Goal: Task Accomplishment & Management: Complete application form

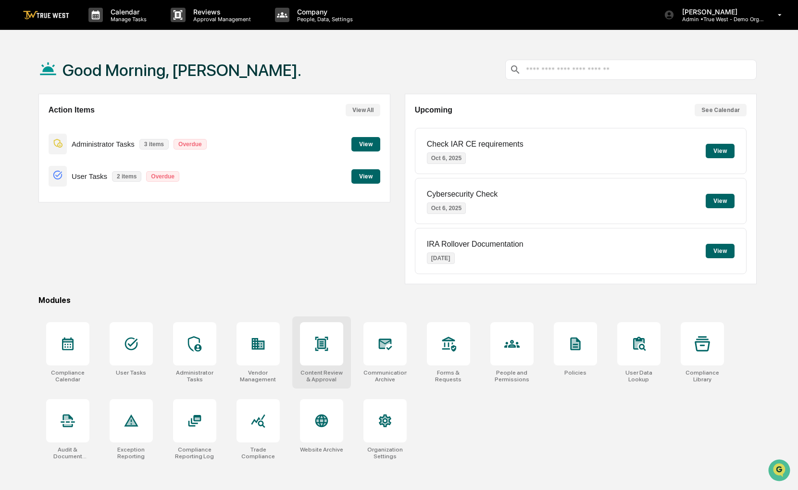
click at [326, 350] on div at bounding box center [321, 343] width 43 height 43
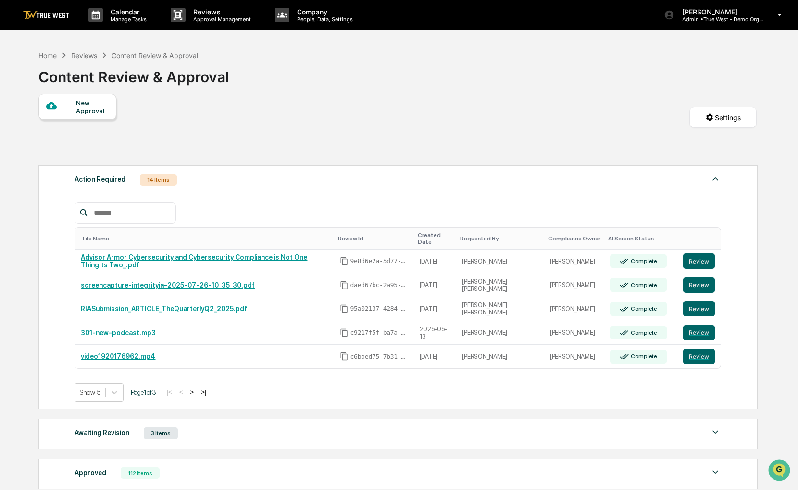
click at [109, 113] on div "New Approval" at bounding box center [77, 107] width 78 height 26
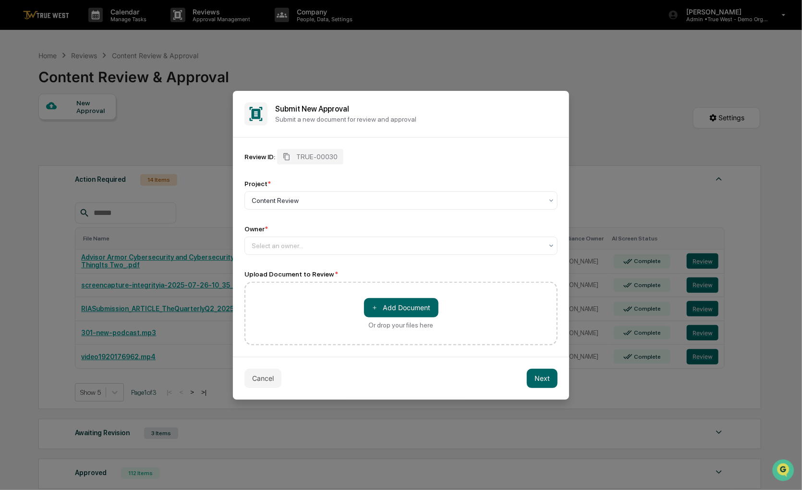
click at [318, 258] on div "Review ID: TRUE-00030 Project * Content Review Owner * Select an owner... Uploa…" at bounding box center [401, 247] width 313 height 196
click at [318, 253] on div "Select an owner..." at bounding box center [401, 245] width 313 height 18
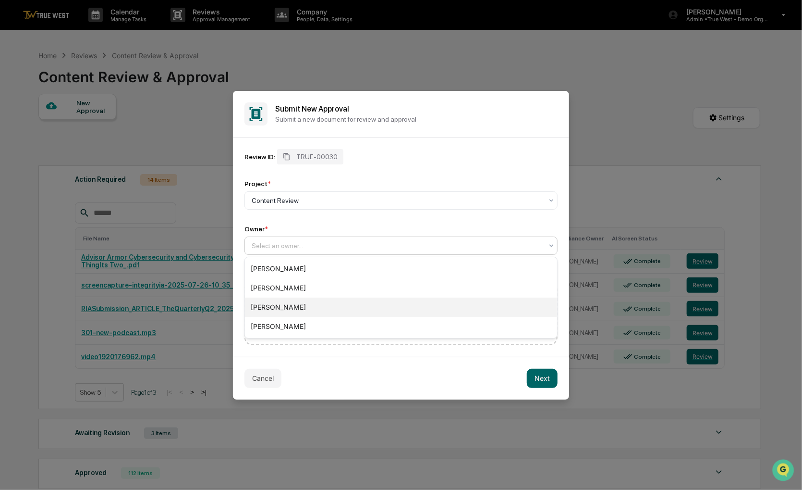
click at [304, 322] on div "[PERSON_NAME]" at bounding box center [401, 326] width 312 height 19
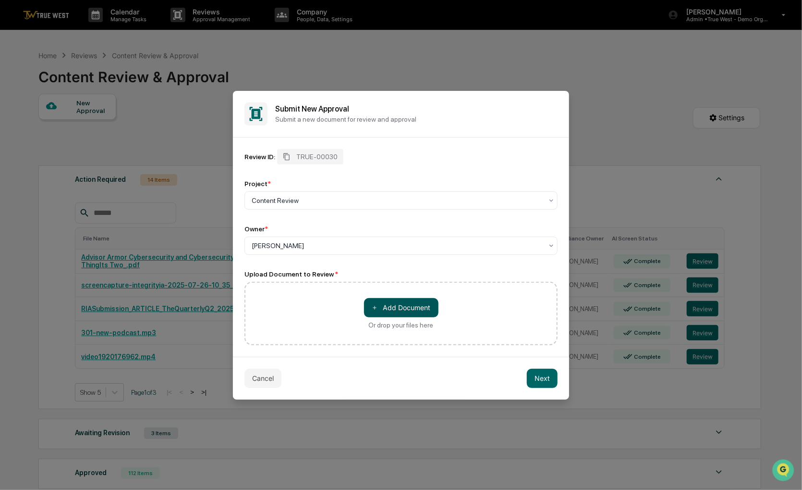
click at [394, 300] on button "＋ Add Document" at bounding box center [401, 307] width 74 height 19
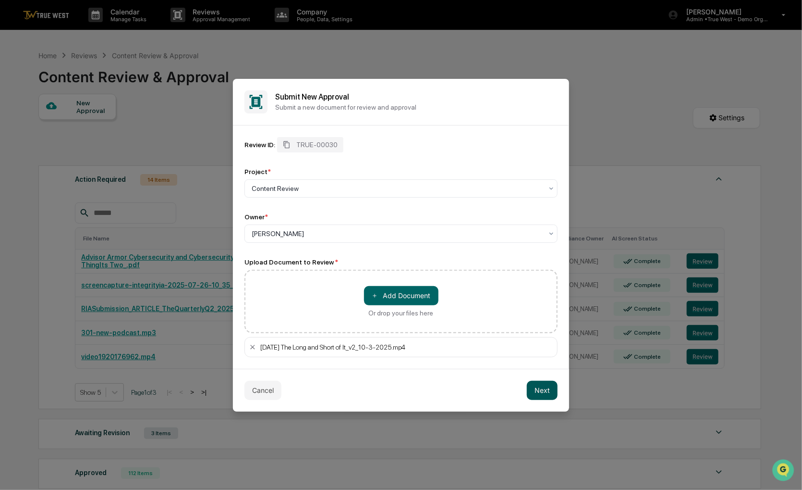
click at [536, 390] on button "Next" at bounding box center [542, 390] width 31 height 19
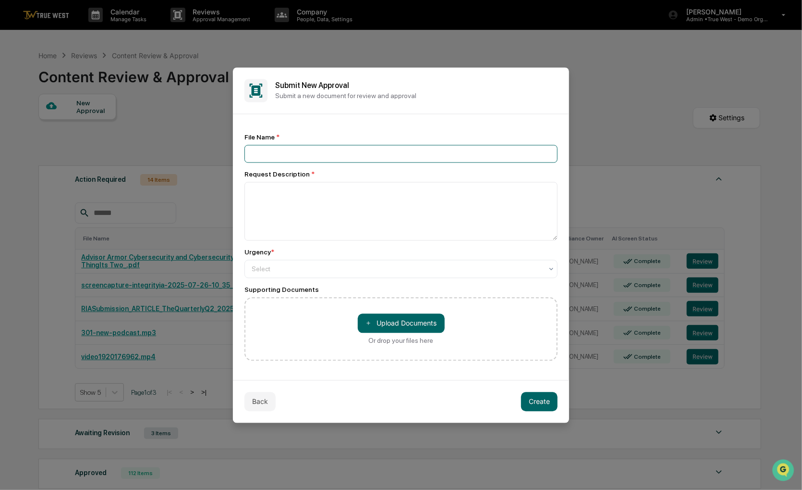
click at [381, 148] on input at bounding box center [401, 154] width 313 height 18
type input "*****"
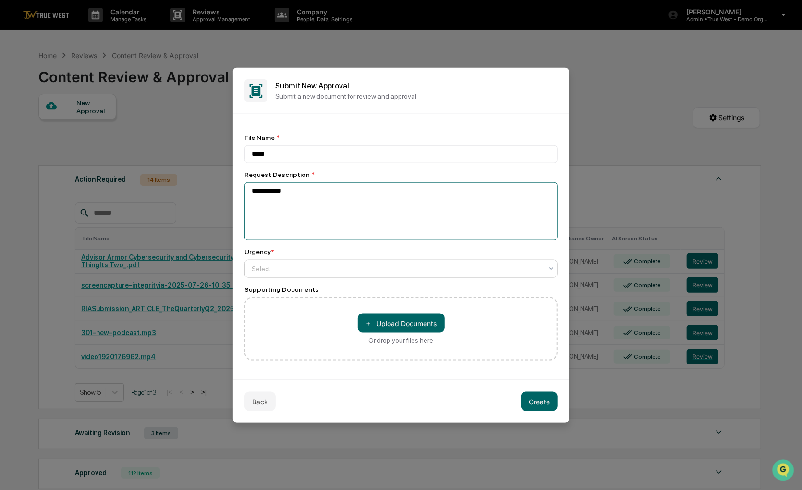
type textarea "**********"
click at [359, 273] on div at bounding box center [397, 269] width 291 height 10
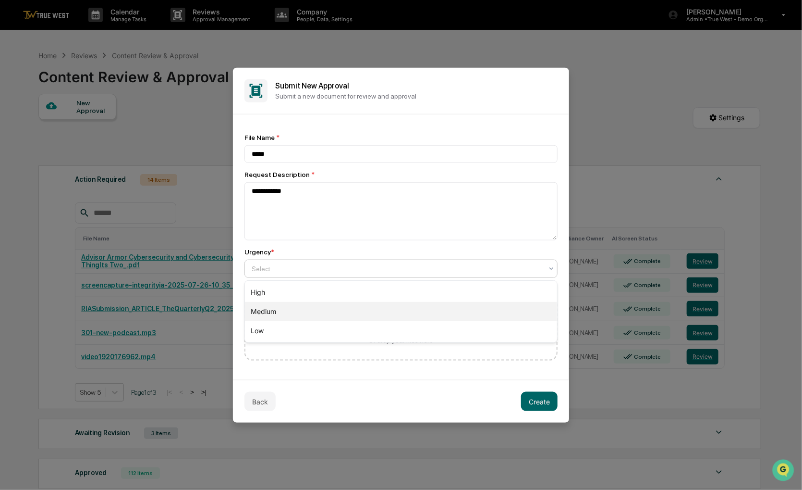
click at [330, 310] on div "Medium" at bounding box center [401, 311] width 312 height 19
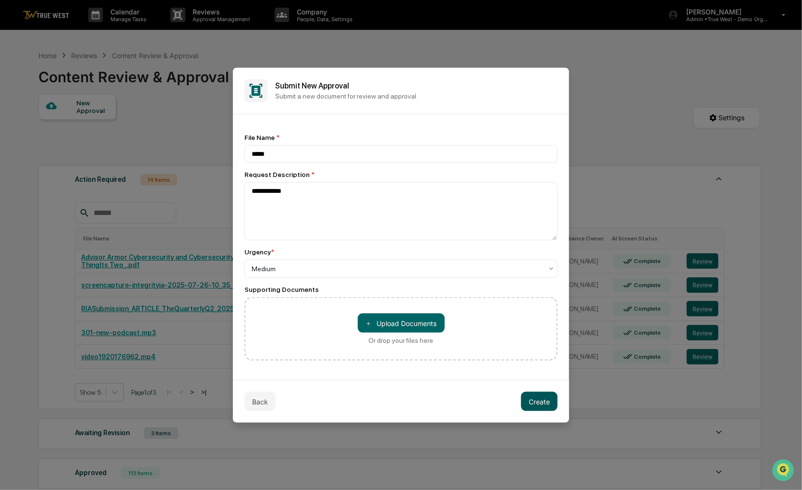
click at [536, 407] on button "Create" at bounding box center [539, 401] width 37 height 19
click at [493, 200] on textarea "**********" at bounding box center [401, 211] width 313 height 59
drag, startPoint x: 450, startPoint y: 76, endPoint x: 426, endPoint y: 81, distance: 24.9
click at [426, 81] on h2 "Submit New Approval" at bounding box center [416, 85] width 283 height 9
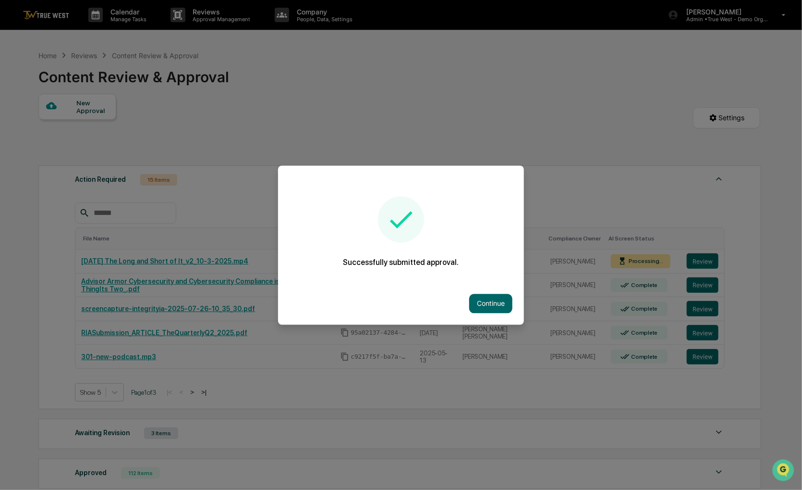
click at [489, 315] on div "Continue" at bounding box center [401, 303] width 246 height 42
click at [489, 303] on button "Continue" at bounding box center [490, 303] width 43 height 19
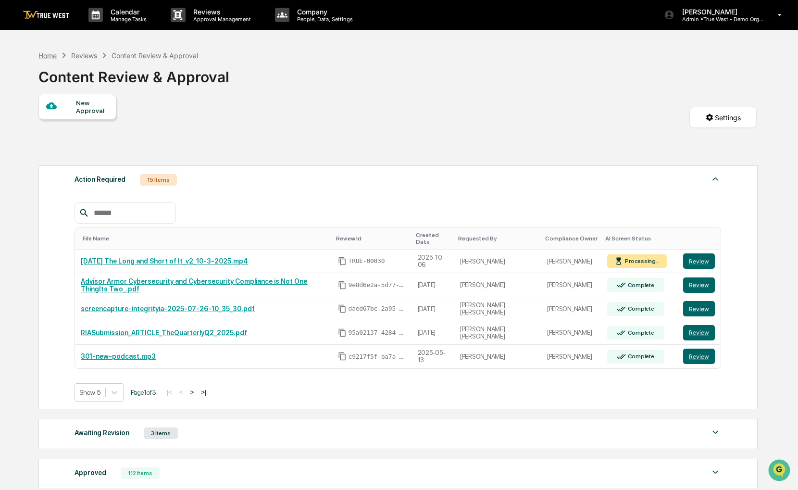
click at [51, 55] on div "Home" at bounding box center [47, 55] width 18 height 8
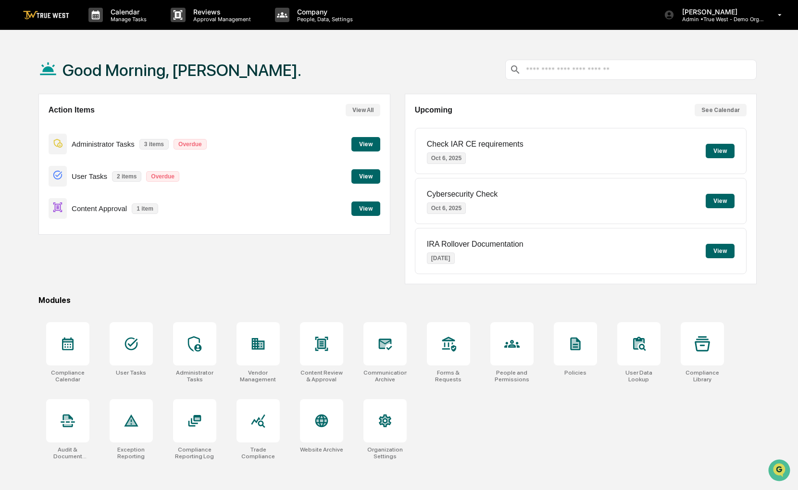
click at [433, 49] on div "Good Morning, [PERSON_NAME]." at bounding box center [397, 70] width 718 height 48
click at [373, 211] on button "View" at bounding box center [365, 208] width 29 height 14
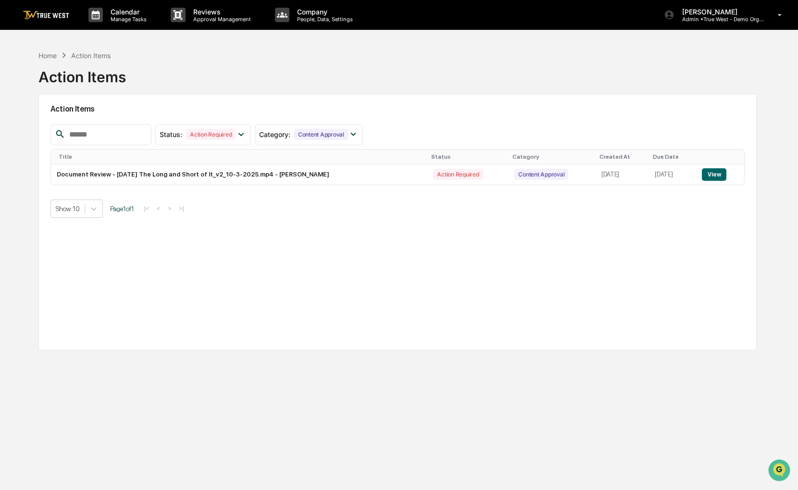
drag, startPoint x: 552, startPoint y: 51, endPoint x: 546, endPoint y: 52, distance: 5.4
click at [546, 52] on div "Home Action Items Action Items" at bounding box center [397, 70] width 718 height 48
click at [713, 173] on button "View" at bounding box center [714, 174] width 25 height 12
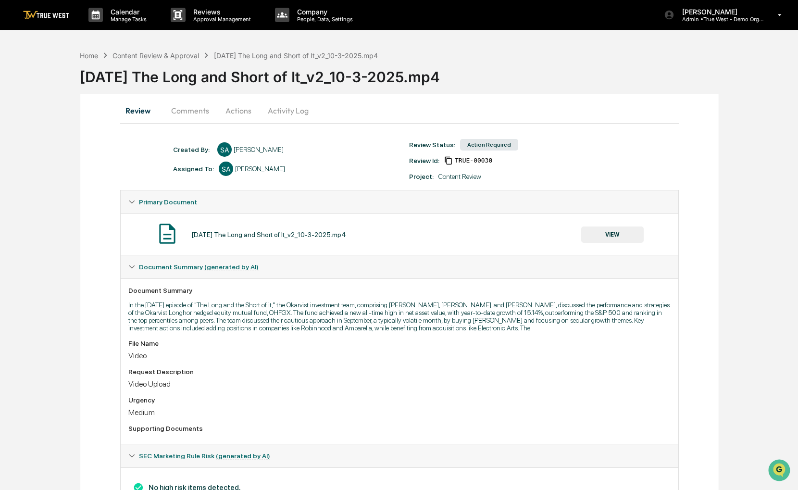
drag, startPoint x: 542, startPoint y: 67, endPoint x: 525, endPoint y: 63, distance: 17.8
click at [525, 63] on div "[DATE] The Long and Short of It_v2_10-3-2025.mp4" at bounding box center [439, 73] width 718 height 25
click at [601, 230] on button "VIEW" at bounding box center [612, 234] width 62 height 16
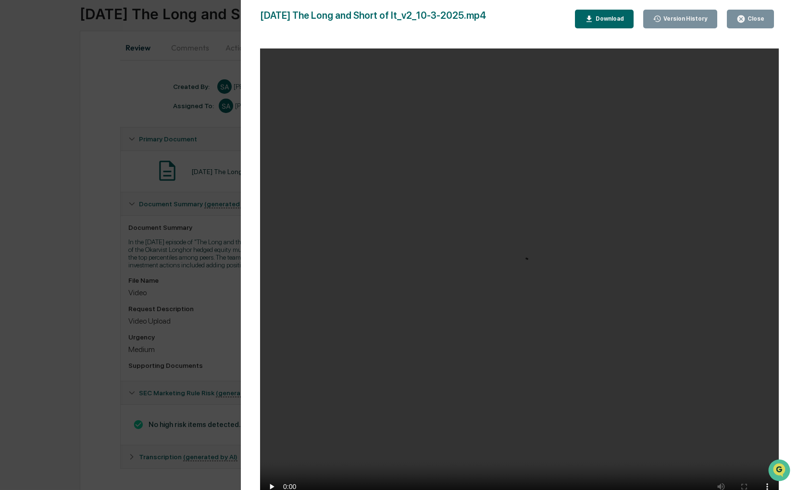
scroll to position [69, 0]
click at [757, 22] on div "Close" at bounding box center [754, 18] width 19 height 7
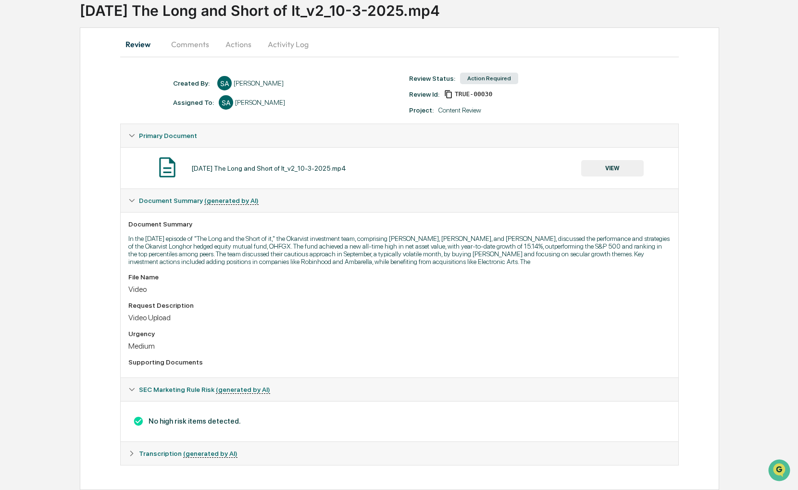
click at [235, 49] on button "Actions" at bounding box center [238, 44] width 43 height 23
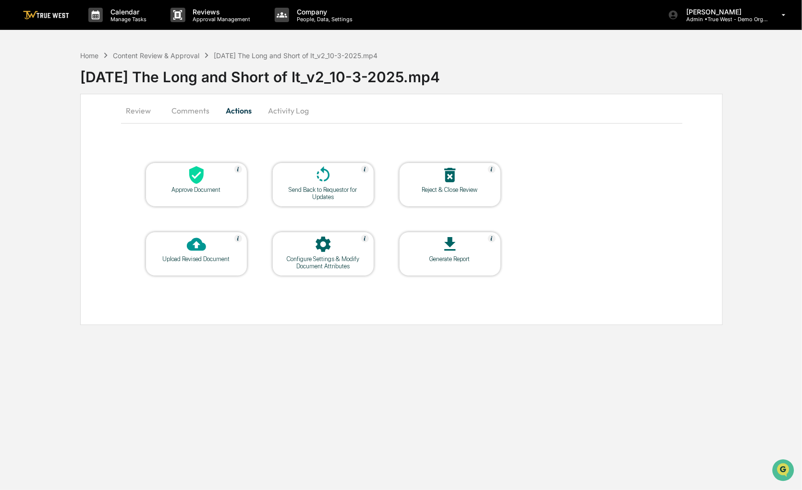
click at [215, 169] on div at bounding box center [196, 175] width 96 height 21
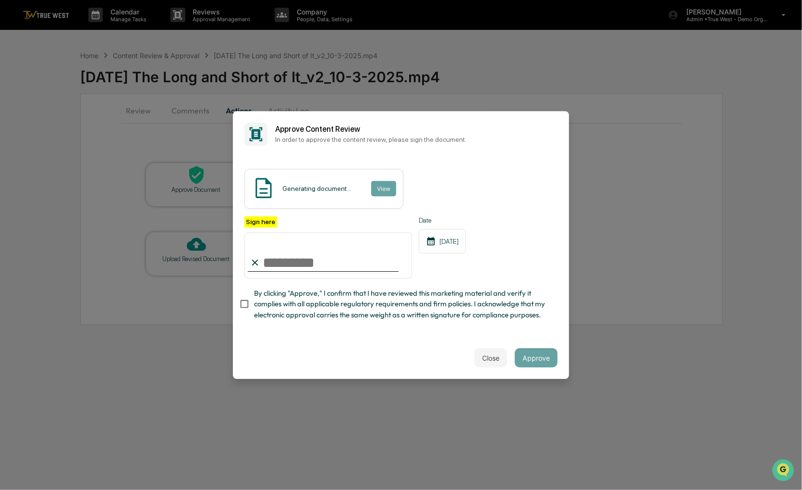
click at [286, 247] on input "Sign here" at bounding box center [329, 255] width 168 height 46
type input "**********"
click at [313, 299] on span "By clicking "Approve," I confirm that I have reviewed this marketing material a…" at bounding box center [402, 304] width 296 height 32
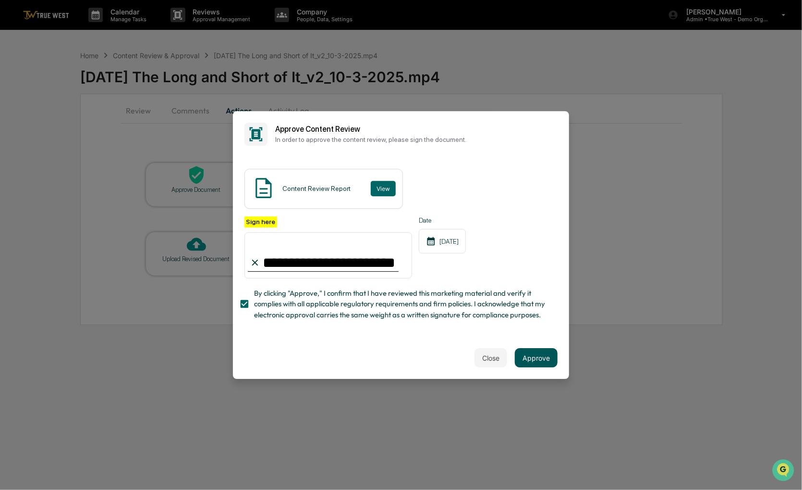
click at [532, 363] on button "Approve" at bounding box center [536, 357] width 43 height 19
